Goal: Information Seeking & Learning: Understand process/instructions

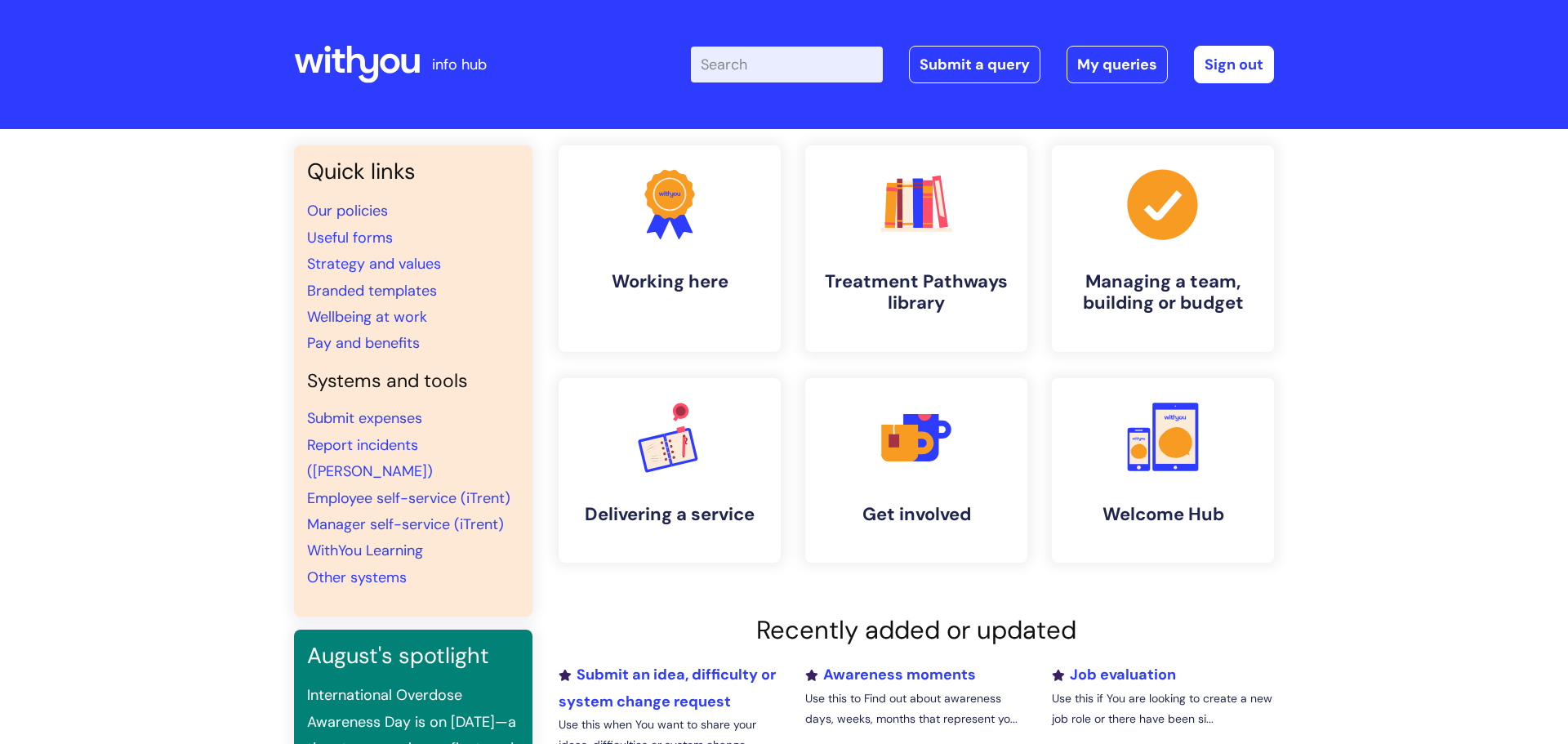
click at [805, 66] on input "Enter your search term here..." at bounding box center [787, 64] width 192 height 36
type input "multi fa"
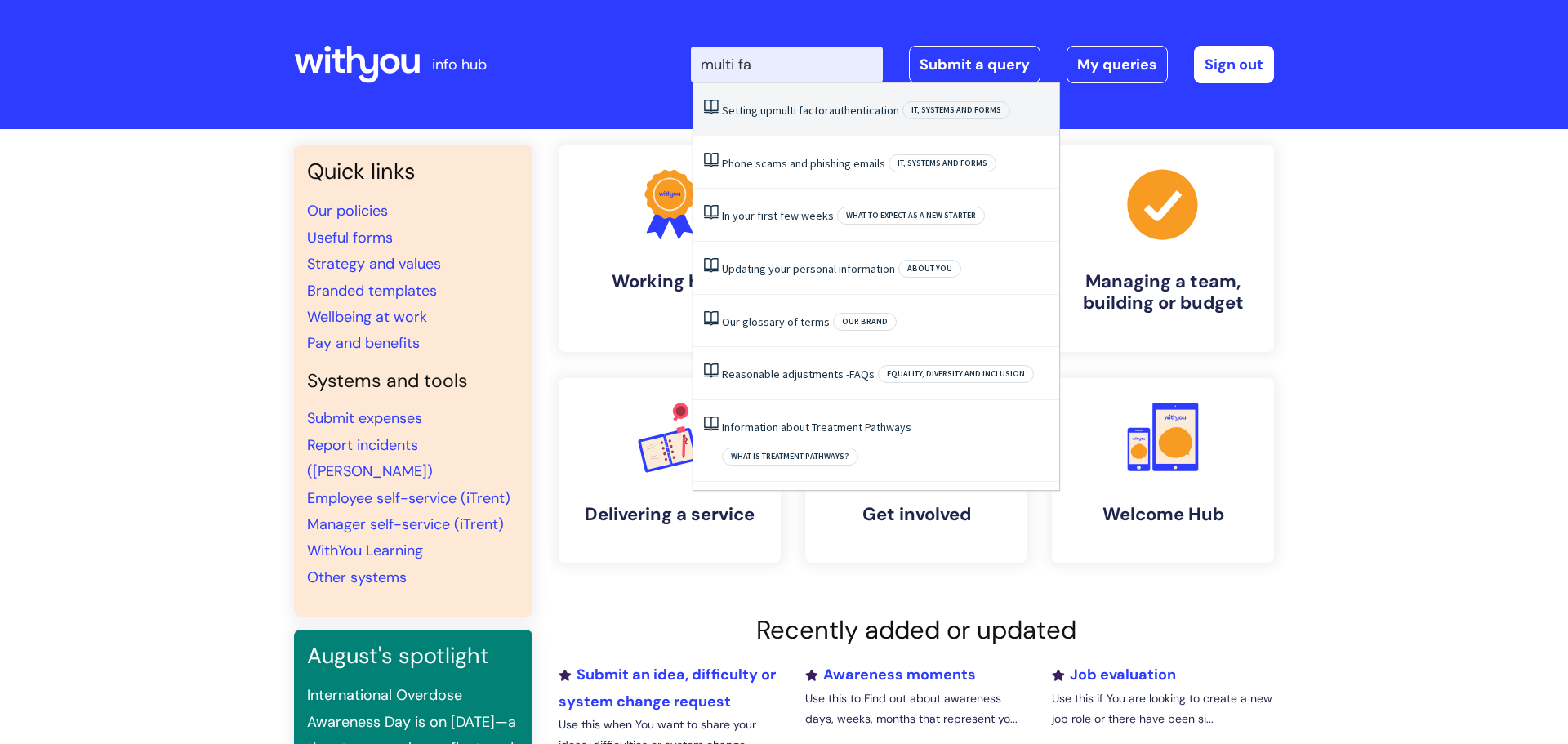
click at [851, 105] on link "Setting up multi factor authentication" at bounding box center [810, 110] width 178 height 15
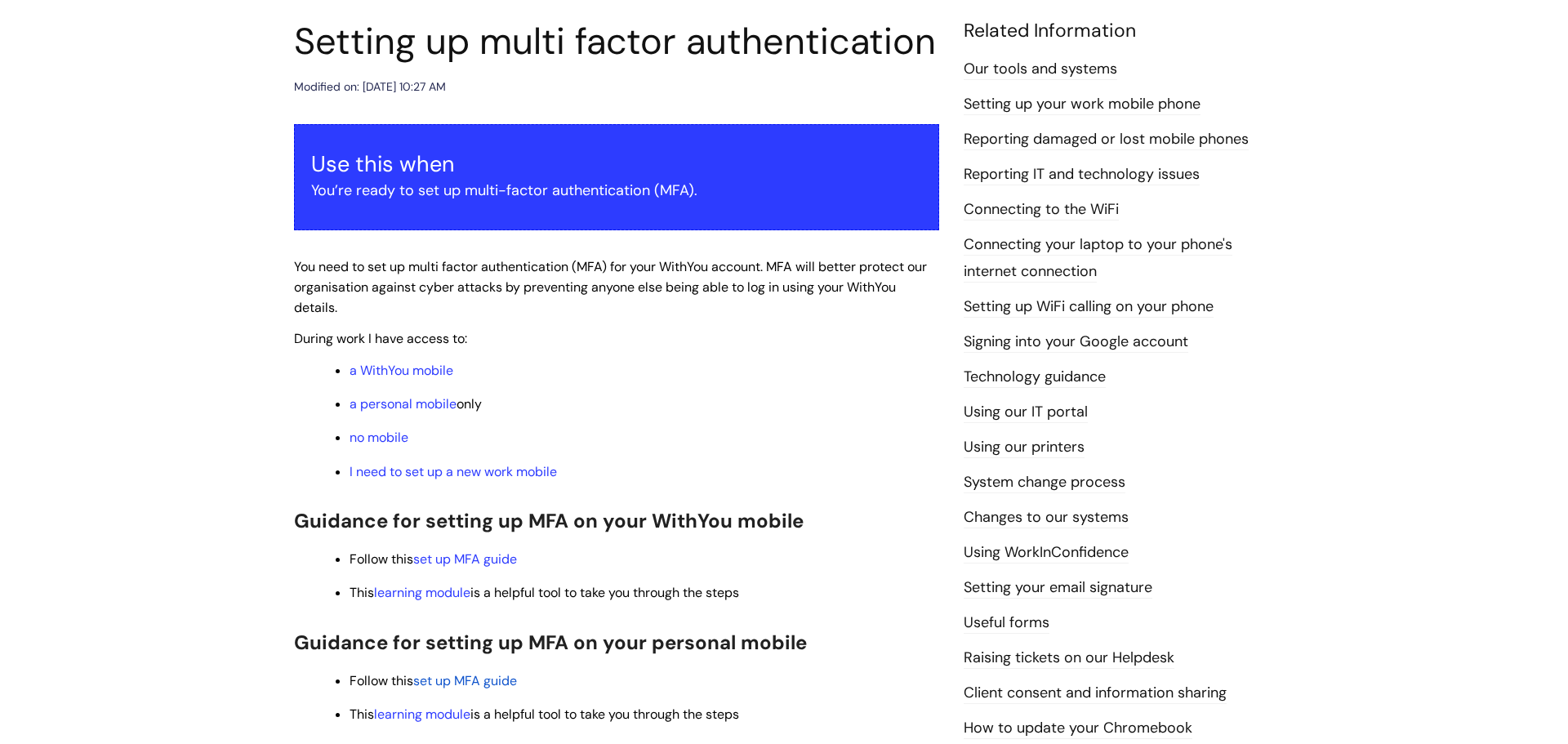
scroll to position [193, 0]
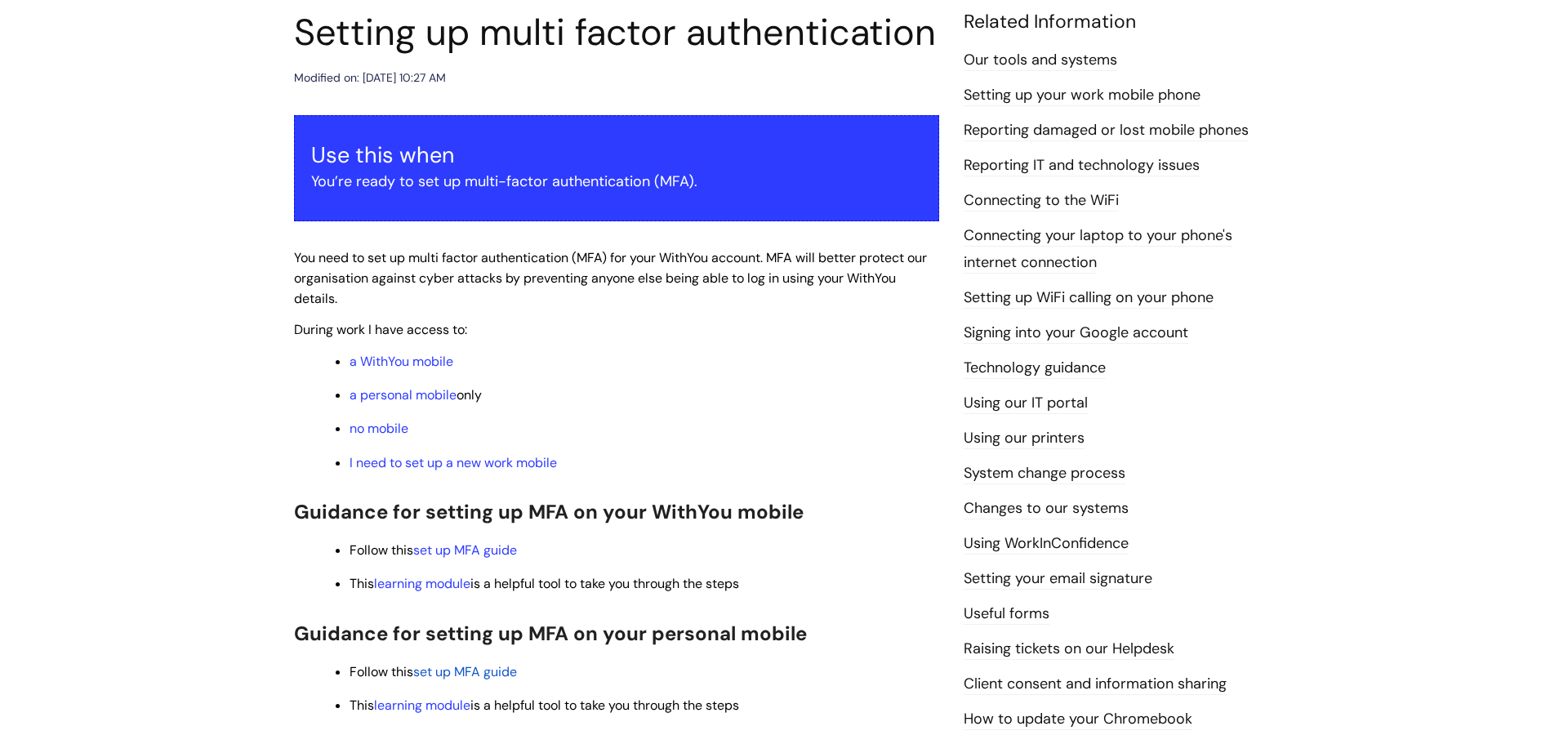
click at [489, 560] on ul "Follow this set up MFA guide This learning module is a helpful tool to take you…" at bounding box center [624, 565] width 629 height 54
click at [489, 555] on link "set up MFA guide" at bounding box center [465, 550] width 104 height 17
